Goal: Information Seeking & Learning: Understand process/instructions

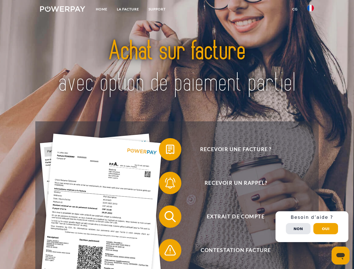
click at [63, 10] on img at bounding box center [62, 9] width 45 height 6
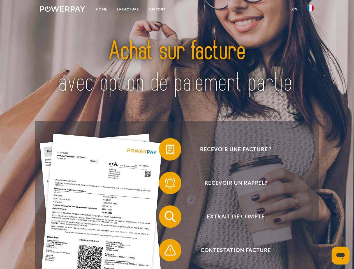
click at [311, 10] on img at bounding box center [310, 8] width 7 height 7
click at [295, 9] on link "CG" at bounding box center [295, 9] width 15 height 10
click at [166, 151] on span at bounding box center [162, 150] width 28 height 28
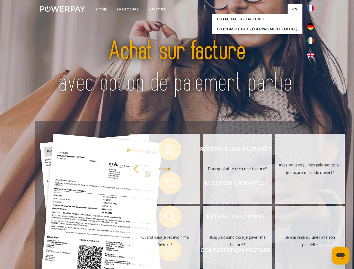
click at [166, 184] on div "Recevoir une facture ? Recevoir un rappel? Extrait de compte retour" at bounding box center [176, 233] width 283 height 224
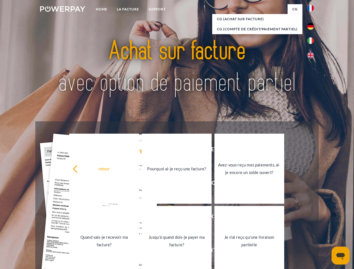
click at [166, 218] on link "Jusqu'à quand dois-je payer ma facture?" at bounding box center [177, 241] width 70 height 70
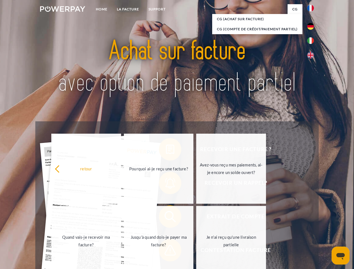
click at [166, 252] on span at bounding box center [162, 251] width 28 height 28
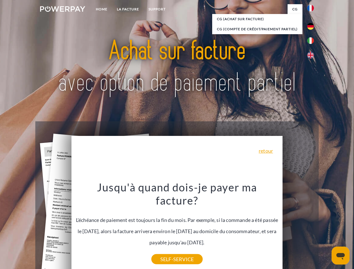
click at [312, 227] on div "Recevoir une facture ? Recevoir un rappel? Extrait de compte retour" at bounding box center [176, 233] width 283 height 224
click at [299, 228] on span "Extrait de compte" at bounding box center [235, 217] width 137 height 22
click at [326, 229] on header "Home LA FACTURE Support" at bounding box center [177, 193] width 354 height 387
